Goal: Transaction & Acquisition: Download file/media

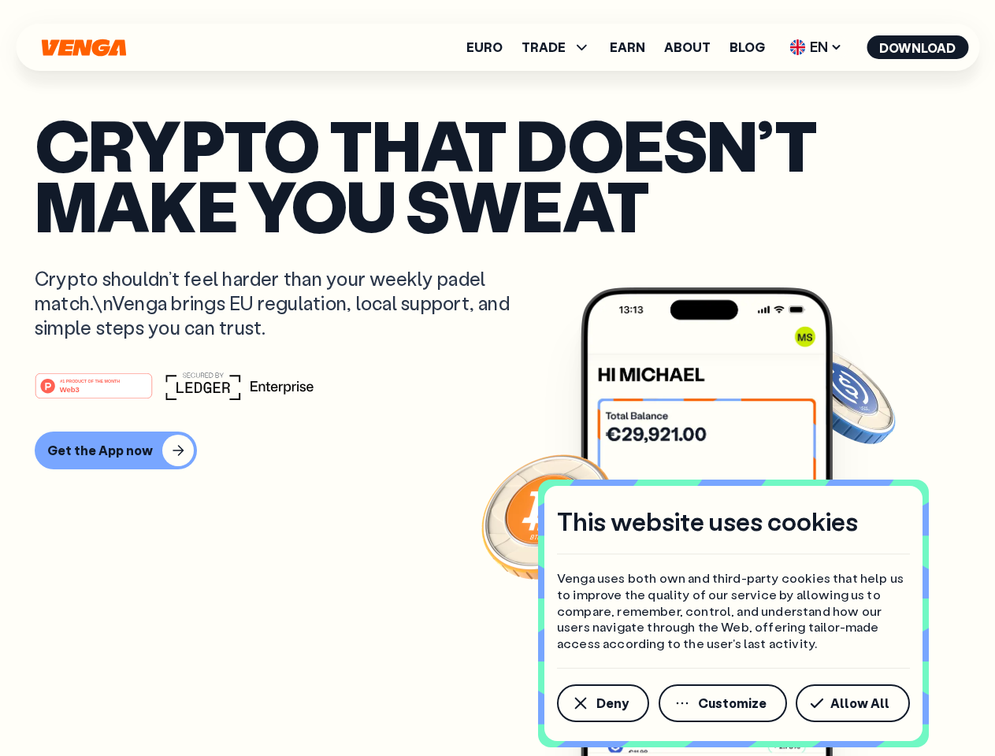
click at [497, 378] on div "#1 PRODUCT OF THE MONTH Web3" at bounding box center [498, 386] width 926 height 28
click at [602, 703] on span "Deny" at bounding box center [612, 703] width 32 height 13
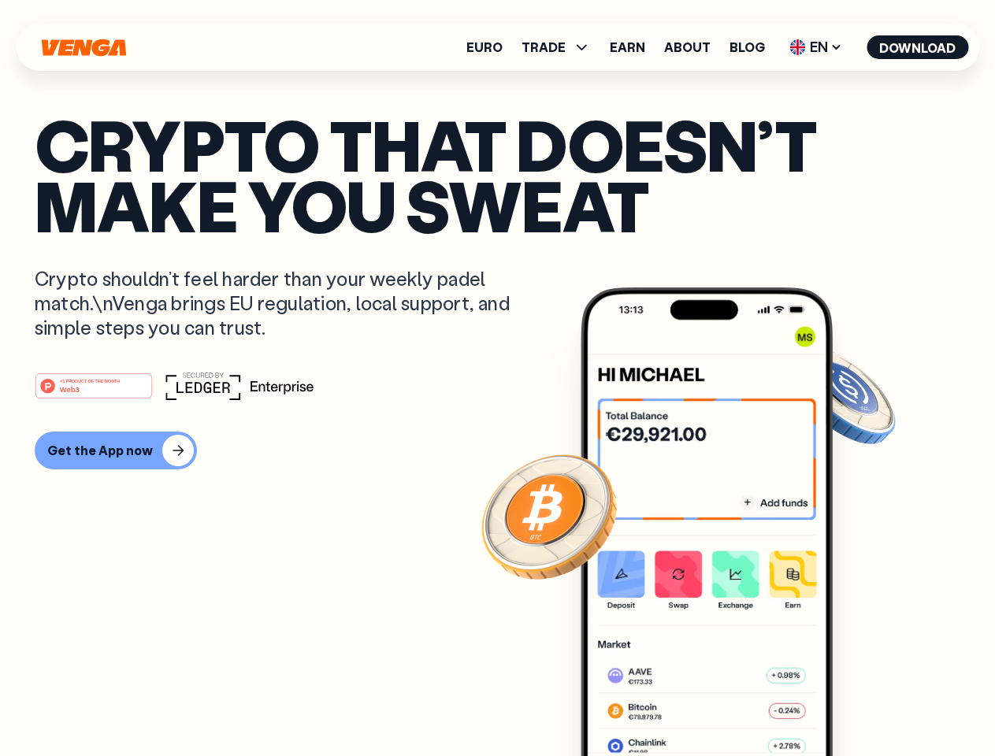
click at [724, 703] on img at bounding box center [707, 552] width 252 height 528
click at [855, 703] on article "Crypto that doesn’t make you sweat Crypto shouldn’t feel harder than your weekl…" at bounding box center [498, 409] width 926 height 591
click at [561, 47] on span "TRADE" at bounding box center [543, 47] width 44 height 13
click at [816, 47] on span "EN" at bounding box center [816, 47] width 64 height 25
click at [918, 47] on button "Download" at bounding box center [917, 47] width 102 height 24
